Goal: Find specific page/section: Find specific page/section

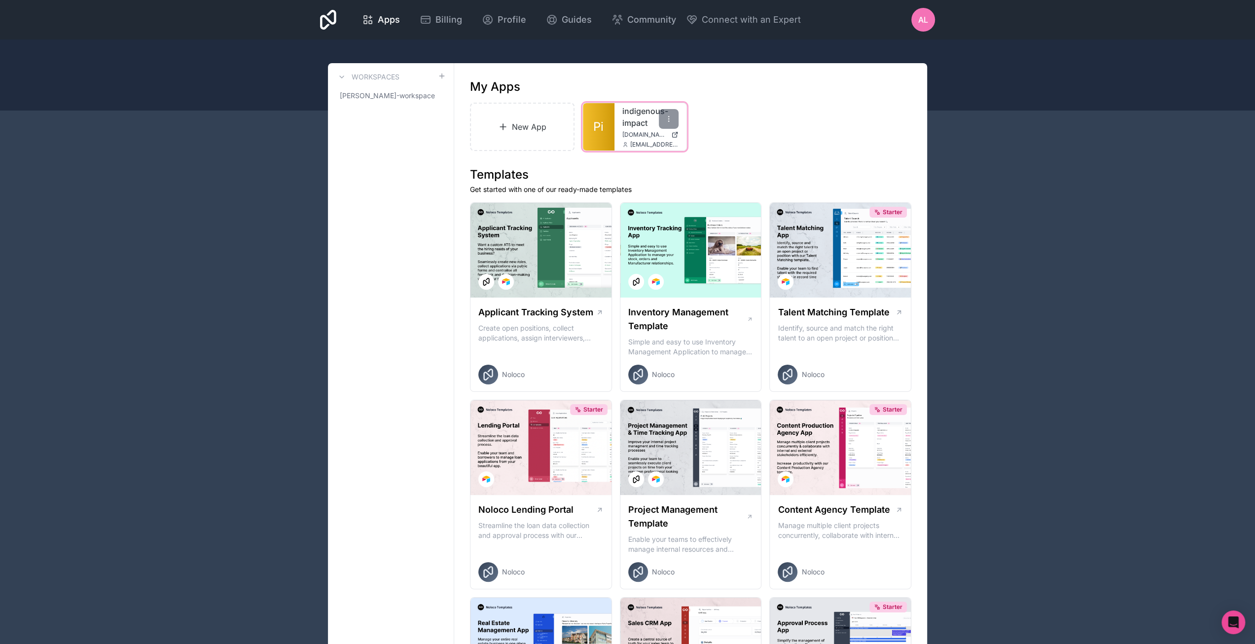
click at [637, 110] on link "indigenous-impact" at bounding box center [650, 117] width 56 height 24
